Goal: Share content: Share content

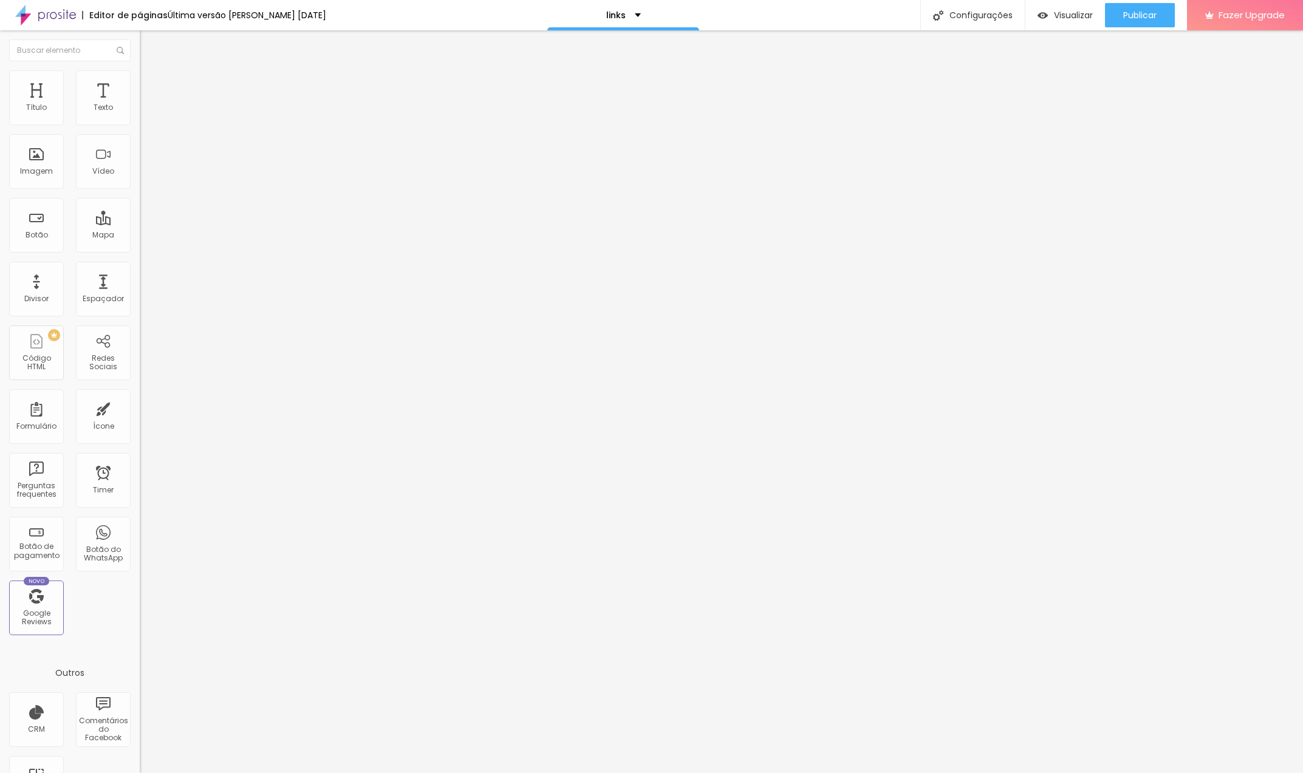
click at [140, 250] on input "[URL][DOMAIN_NAME]" at bounding box center [213, 244] width 146 height 12
click at [140, 114] on input "moonlight 2025 album" at bounding box center [213, 108] width 146 height 12
type input "Sonoora 2025 album"
click at [140, 250] on input "[URL][DOMAIN_NAME]" at bounding box center [213, 244] width 146 height 12
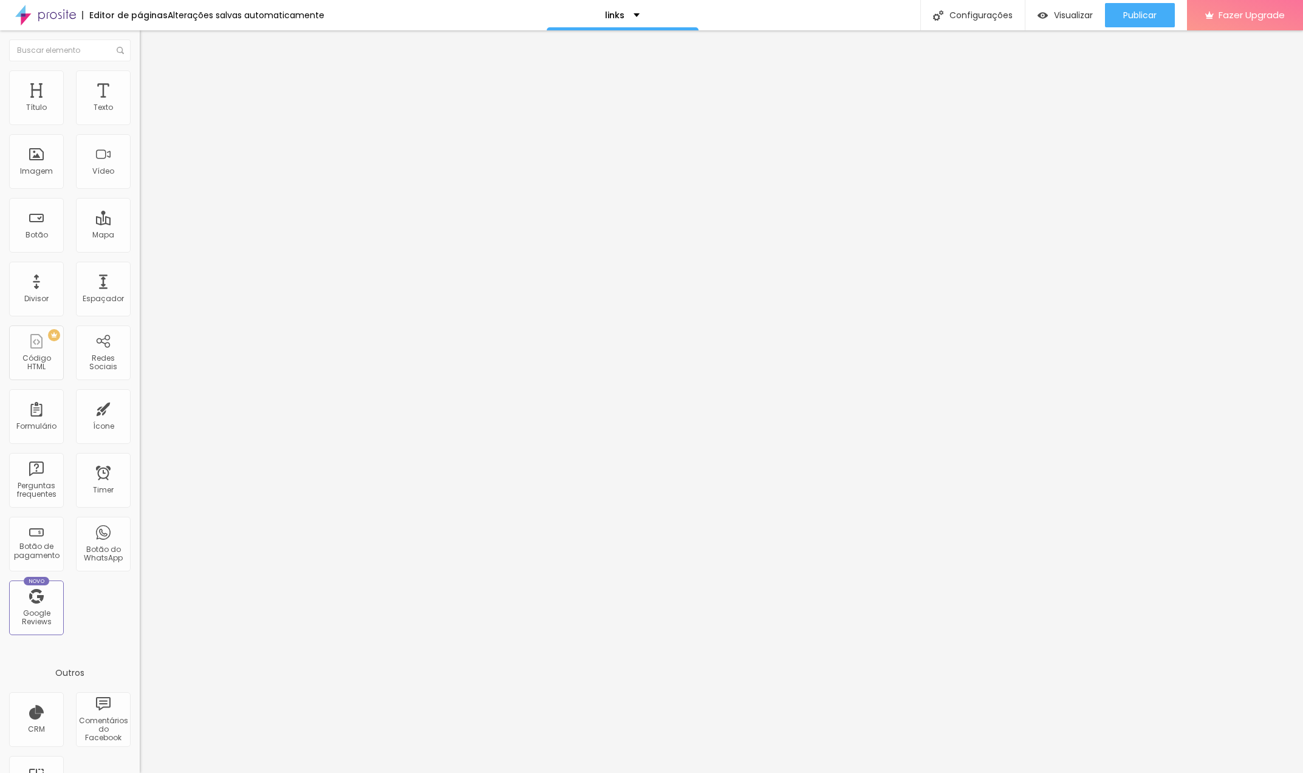
click at [140, 250] on input "[URL][DOMAIN_NAME]" at bounding box center [213, 244] width 146 height 12
paste input "SonooraOficial&set=a.135789213903709"
type input "[URL][DOMAIN_NAME]"
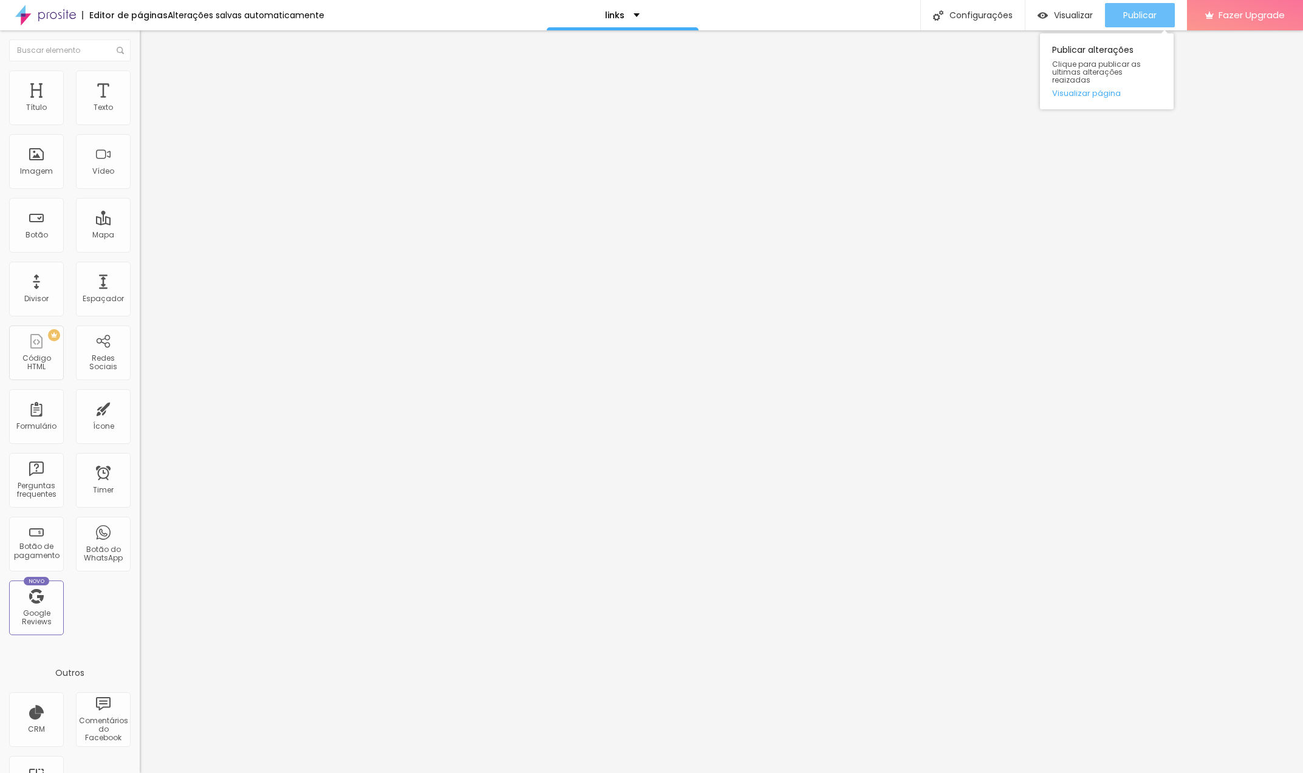
scroll to position [0, 0]
click at [1132, 14] on span "Publicar" at bounding box center [1139, 15] width 33 height 10
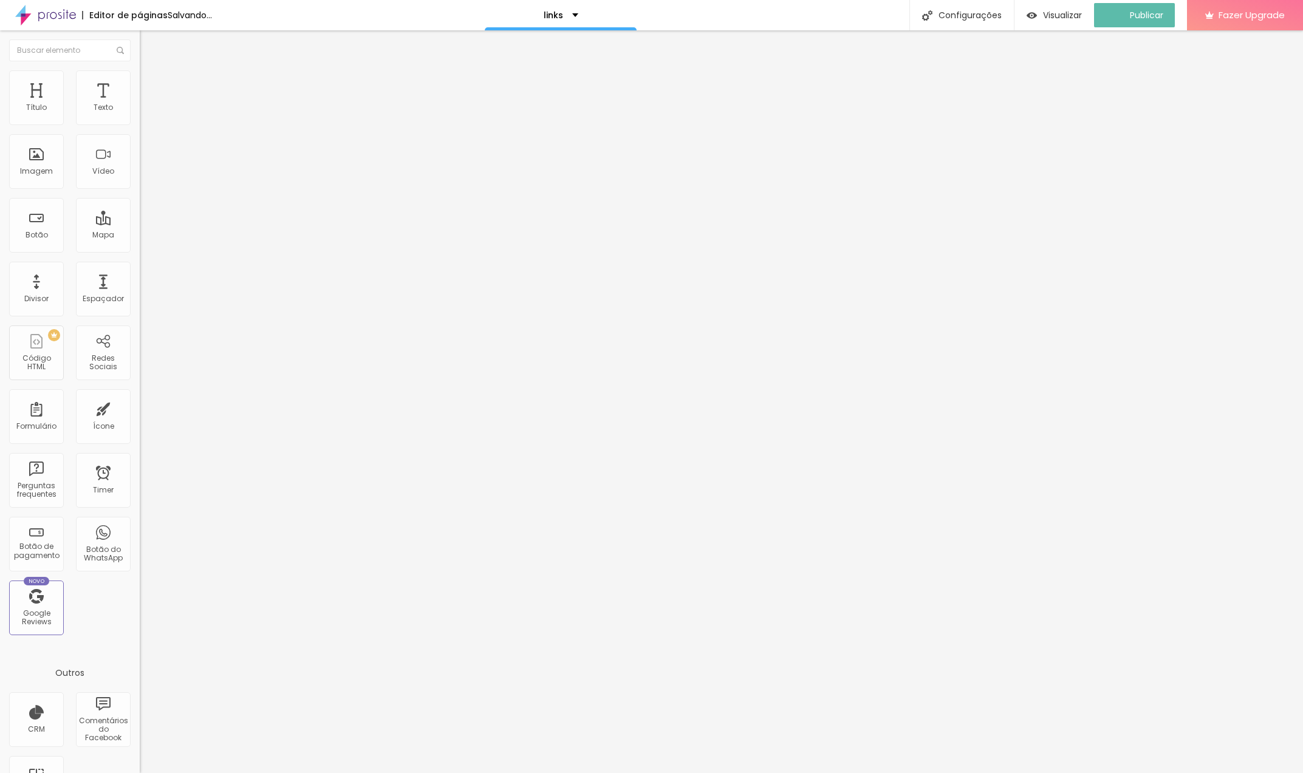
click at [140, 250] on input "[URL][DOMAIN_NAME]" at bounding box center [213, 244] width 146 height 12
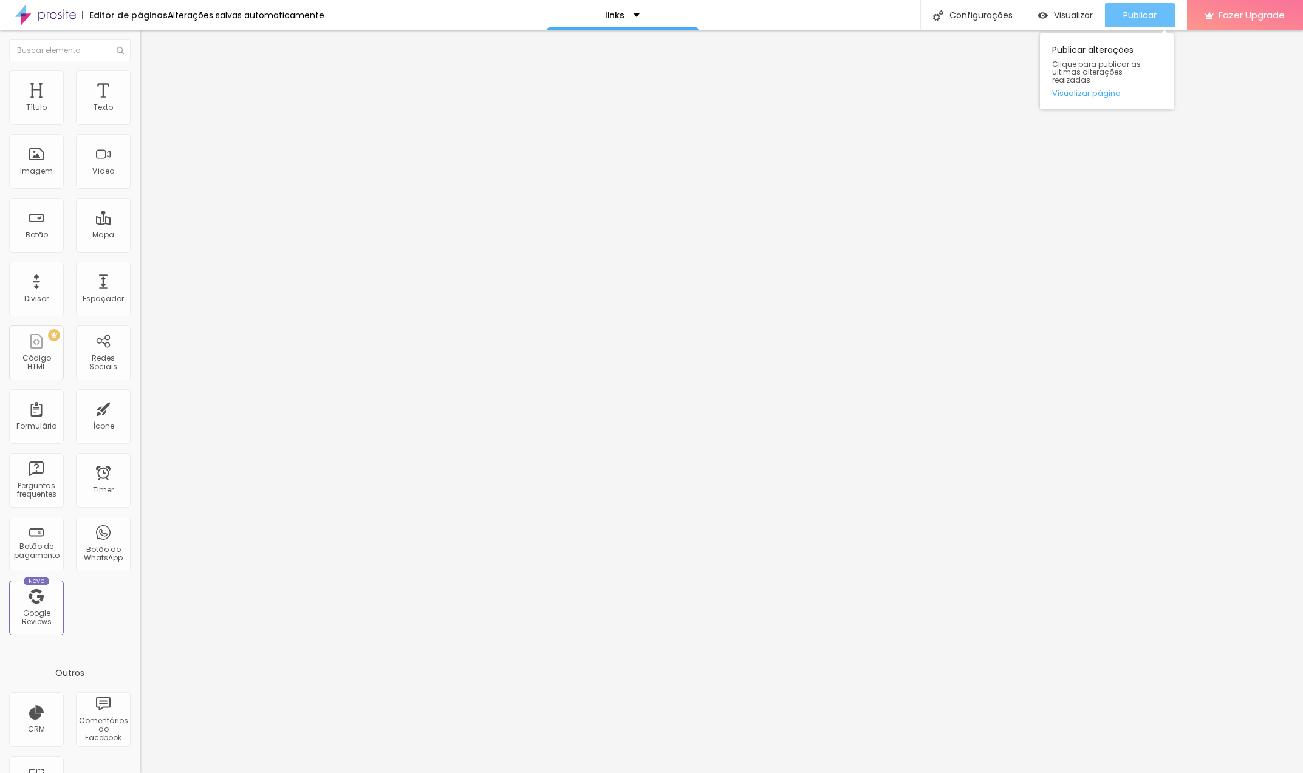
click at [1137, 10] on span "Publicar" at bounding box center [1139, 15] width 33 height 10
click at [1130, 18] on icon "button" at bounding box center [1130, 18] width 0 height 0
